Goal: Task Accomplishment & Management: Use online tool/utility

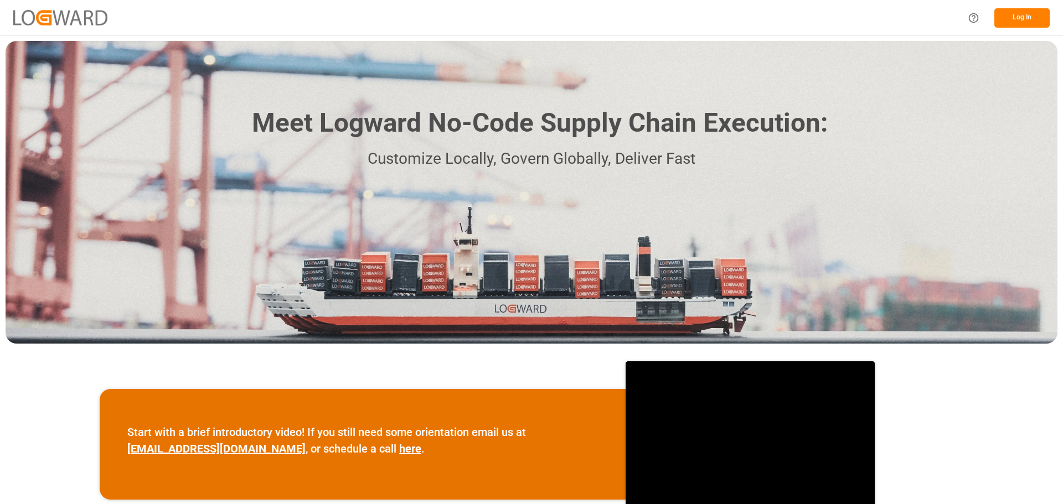
click at [1021, 19] on button "Log In" at bounding box center [1021, 17] width 55 height 19
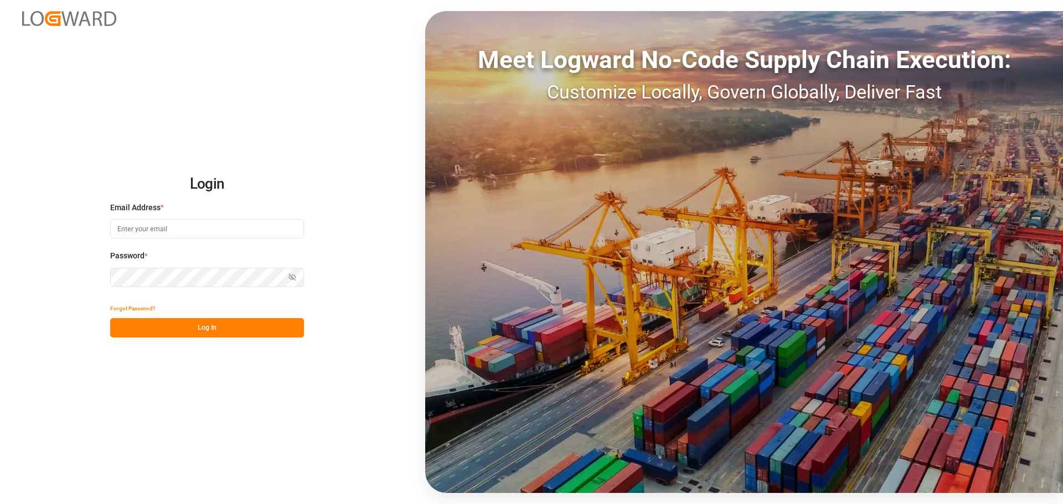
type input "emily.liu@jamindustries.com"
click at [168, 327] on button "Log In" at bounding box center [207, 327] width 194 height 19
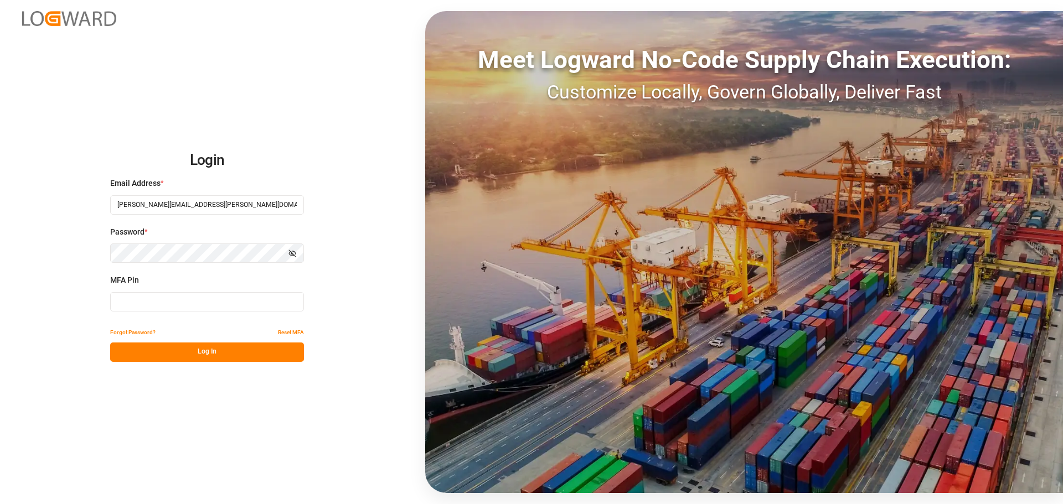
click at [178, 303] on input at bounding box center [207, 301] width 194 height 19
type input "092485"
click at [188, 355] on button "Log In" at bounding box center [207, 352] width 194 height 19
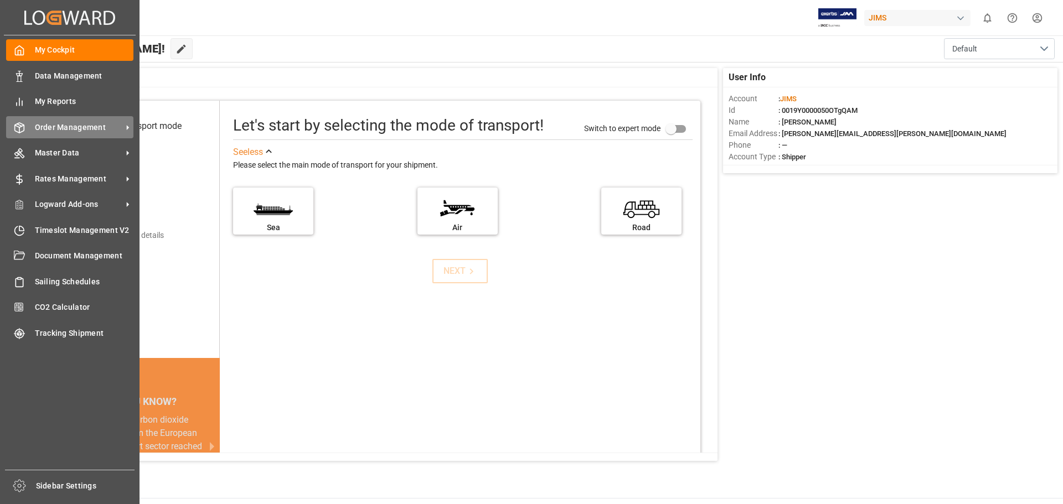
click at [71, 131] on span "Order Management" at bounding box center [78, 128] width 87 height 12
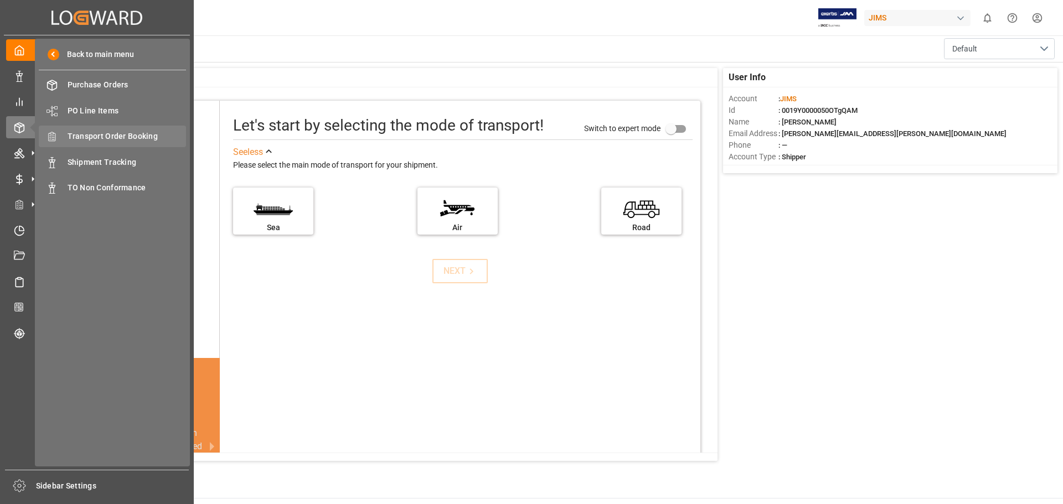
click at [121, 135] on span "Transport Order Booking" at bounding box center [127, 137] width 119 height 12
